Goal: Information Seeking & Learning: Learn about a topic

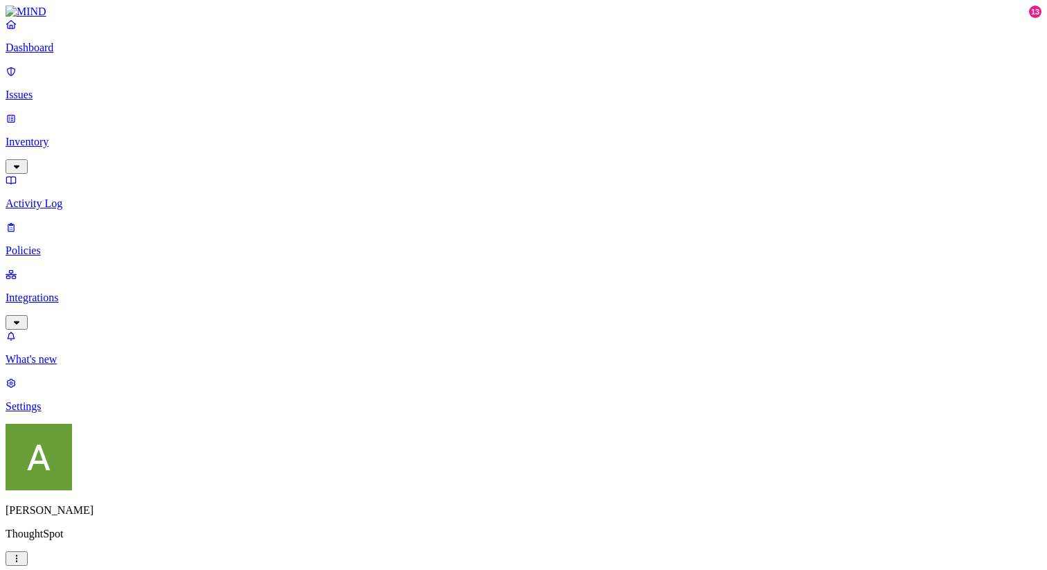
click at [87, 136] on p "Inventory" at bounding box center [524, 142] width 1036 height 12
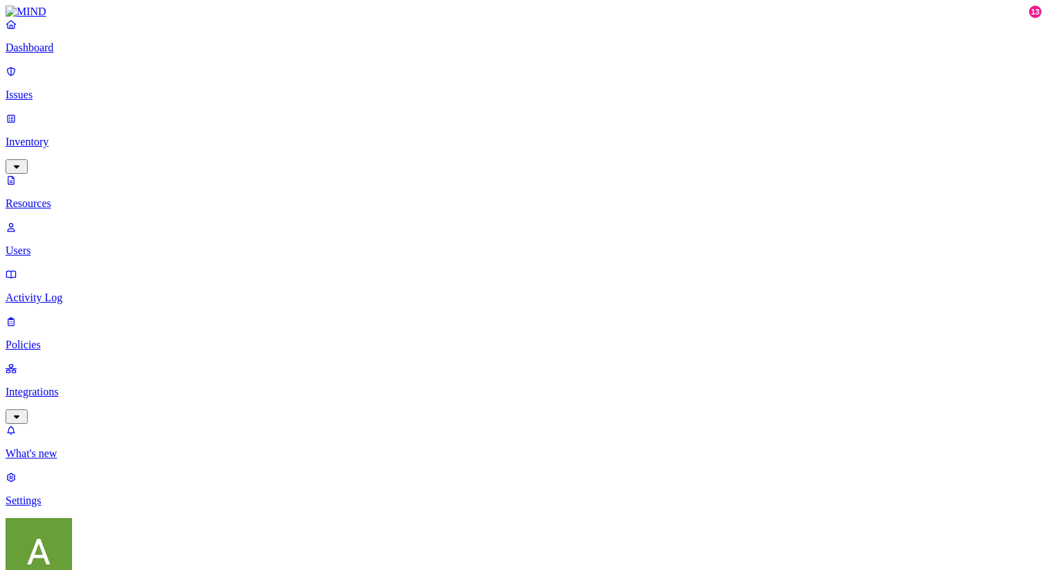
click at [89, 245] on p "Users" at bounding box center [524, 251] width 1036 height 12
paste input "[PERSON_NAME]"
type input "[PERSON_NAME]"
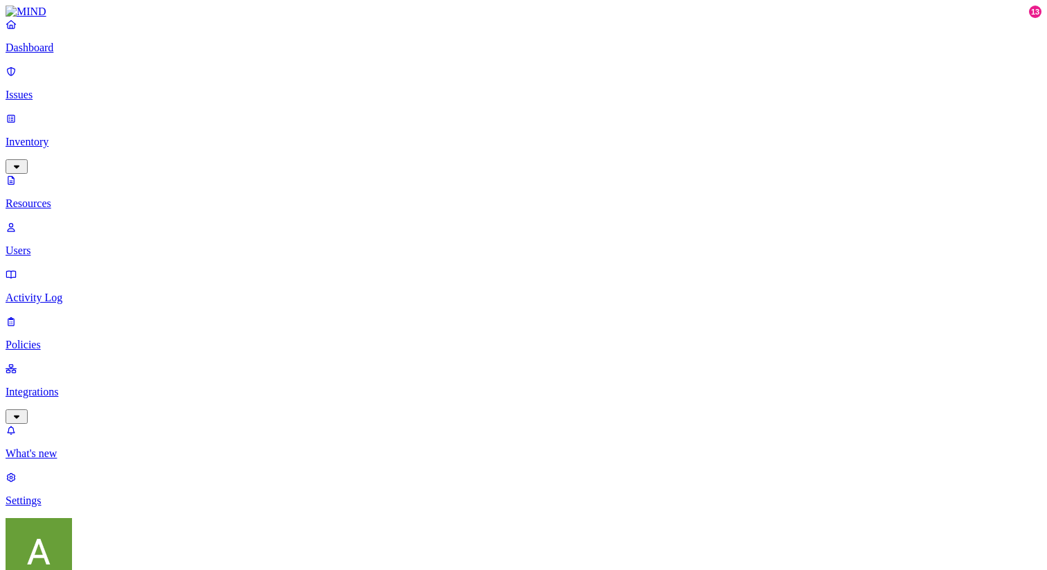
click at [70, 91] on p "Issues" at bounding box center [524, 95] width 1036 height 12
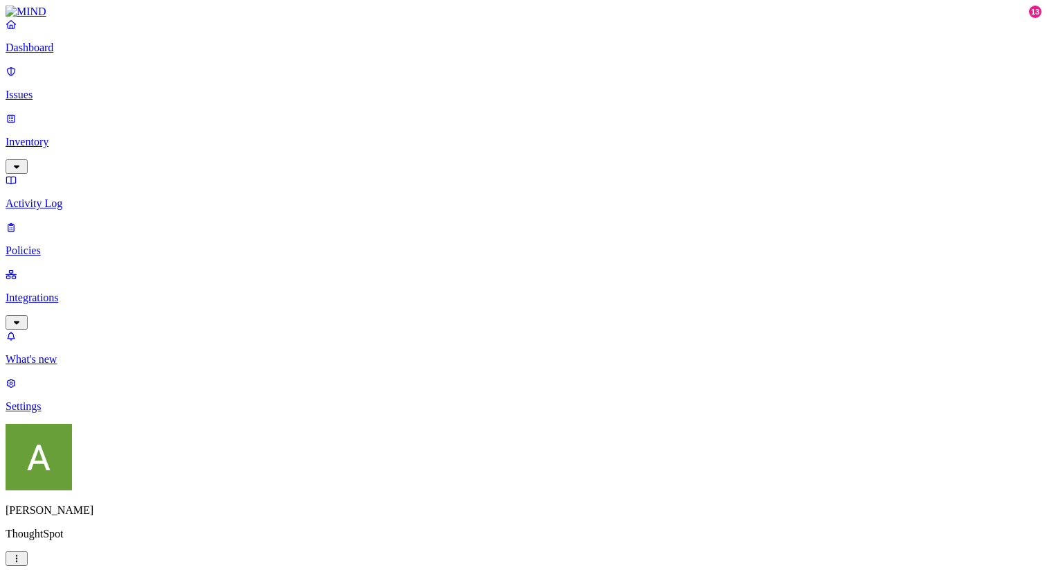
scroll to position [129, 0]
